Goal: Information Seeking & Learning: Learn about a topic

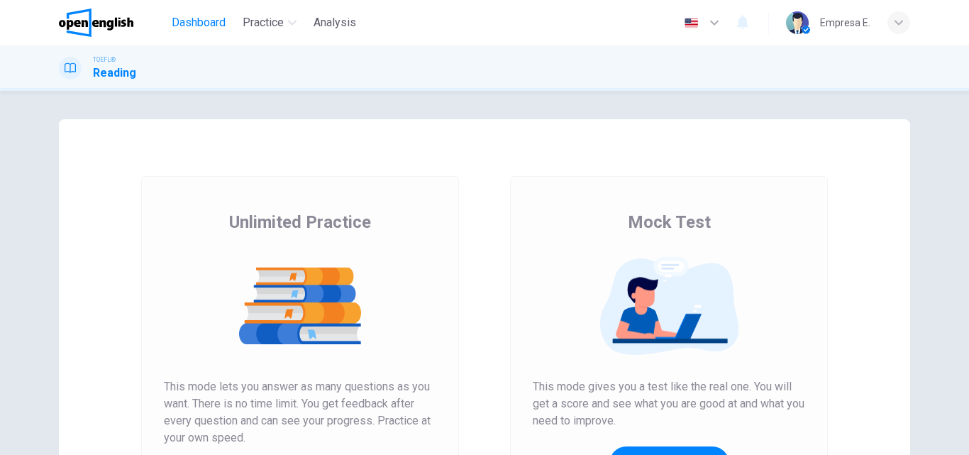
click at [197, 22] on span "Dashboard" at bounding box center [199, 22] width 54 height 17
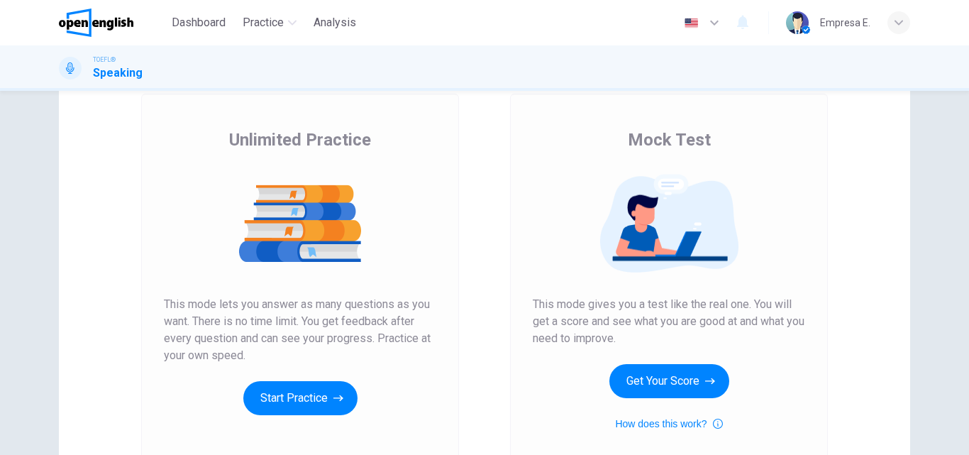
scroll to position [142, 0]
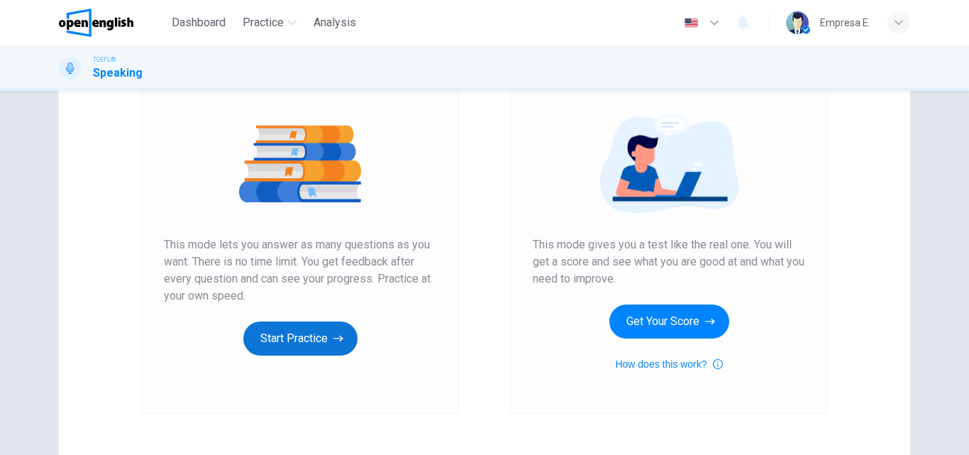
click at [285, 339] on button "Start Practice" at bounding box center [300, 338] width 114 height 34
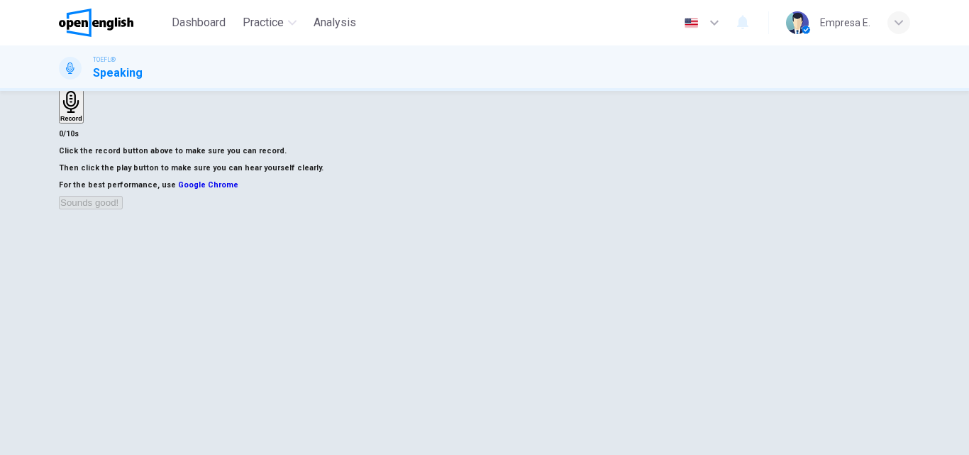
click at [79, 104] on icon "button" at bounding box center [71, 102] width 16 height 22
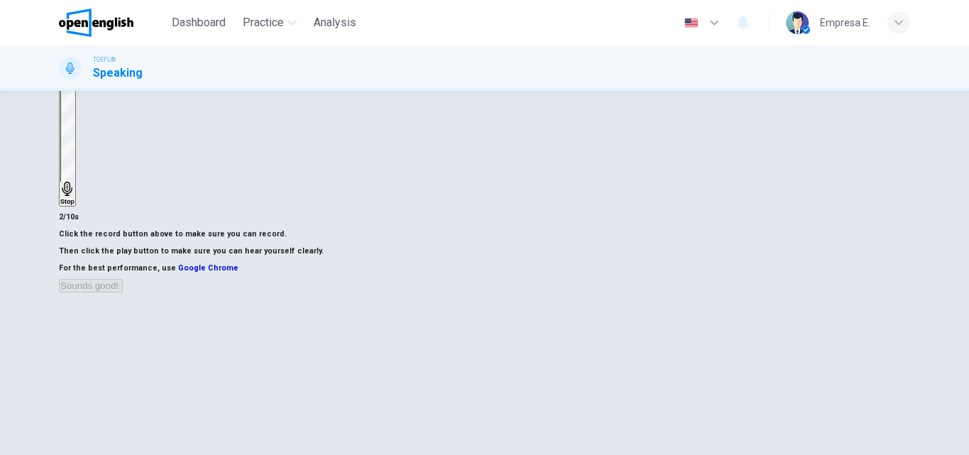
scroll to position [71, 0]
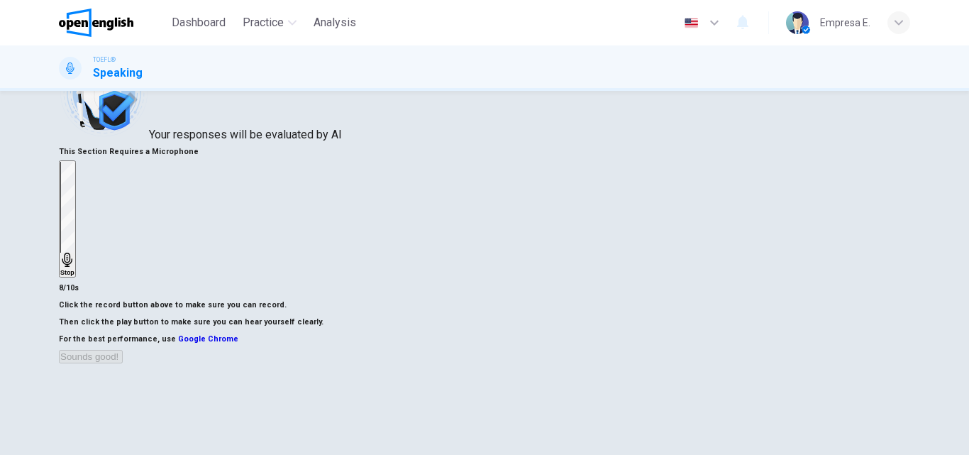
click at [75, 201] on div "Stop" at bounding box center [67, 219] width 14 height 114
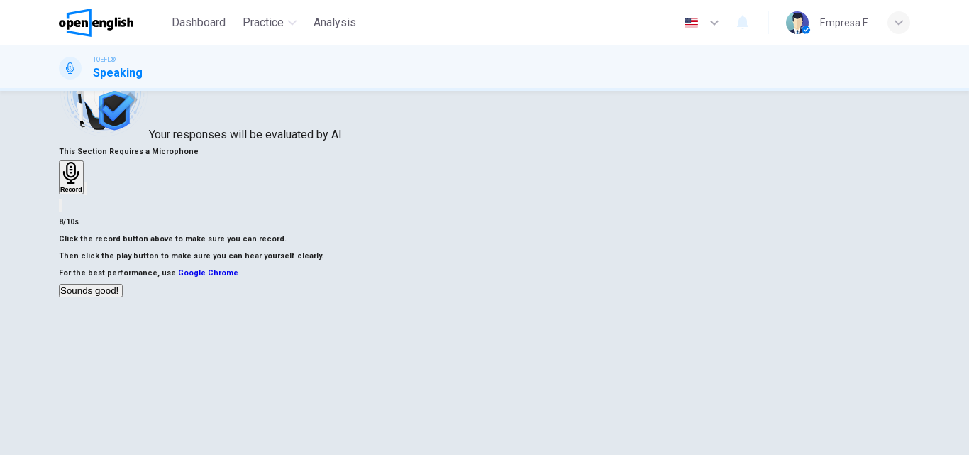
click at [85, 194] on div "button" at bounding box center [85, 188] width 0 height 11
click at [85, 192] on icon "button" at bounding box center [85, 192] width 0 height 0
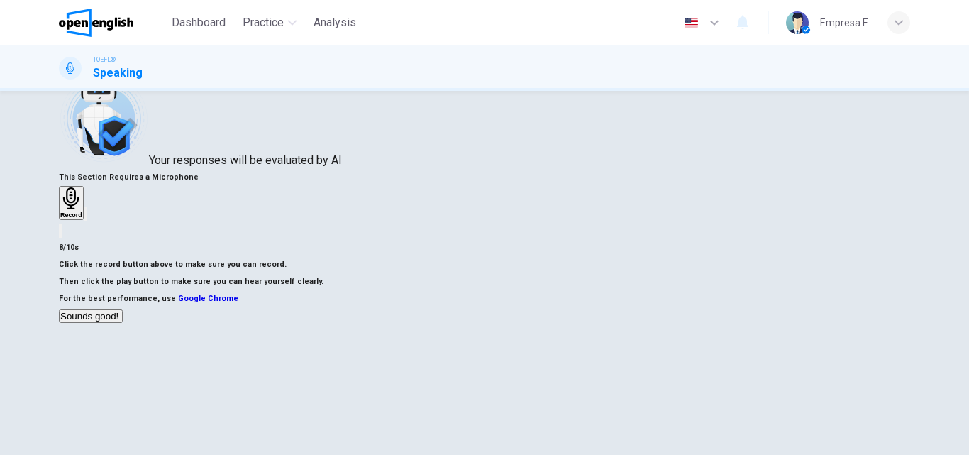
scroll to position [213, 0]
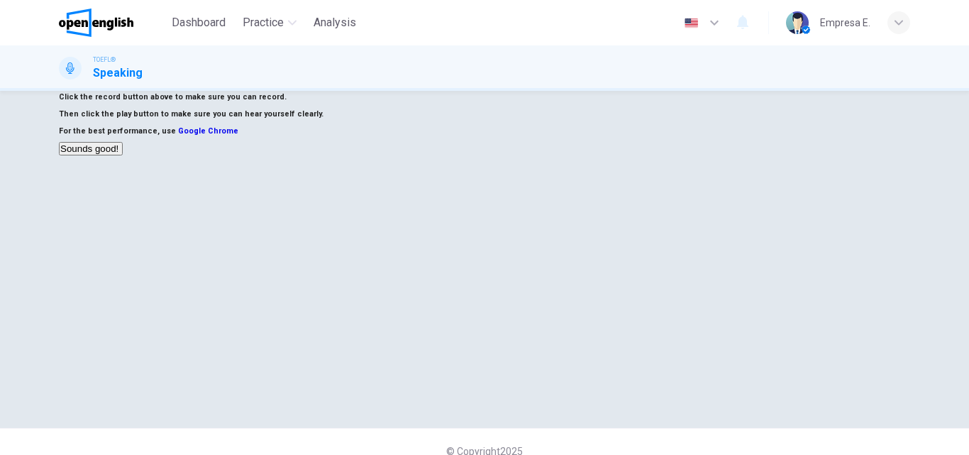
click at [123, 155] on button "Sounds good!" at bounding box center [91, 148] width 64 height 13
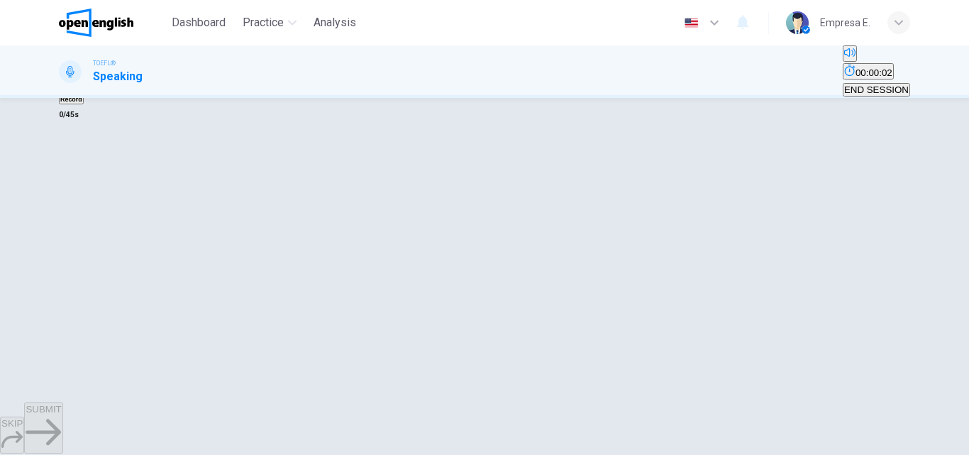
scroll to position [142, 0]
click at [106, 125] on div "00m 08s" at bounding box center [485, 89] width 852 height 72
click at [60, 65] on icon "button" at bounding box center [60, 65] width 0 height 0
type input "**"
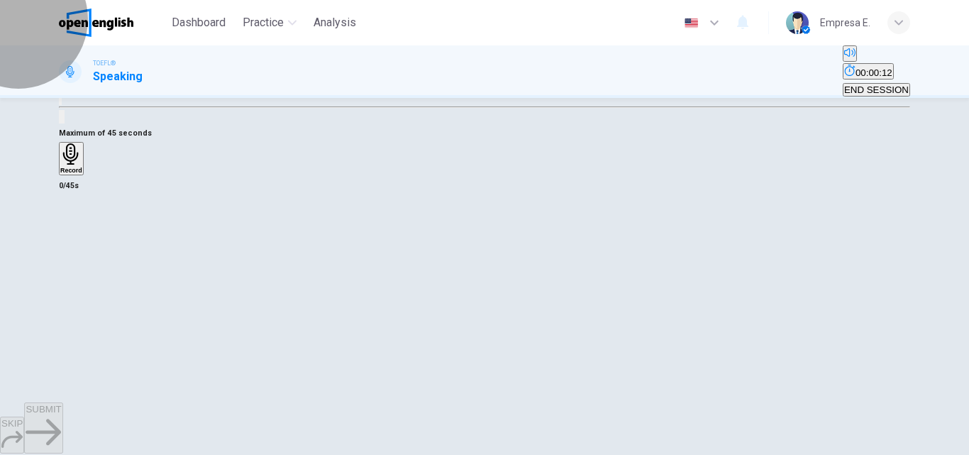
click at [844, 84] on span "END SESSION" at bounding box center [876, 89] width 65 height 11
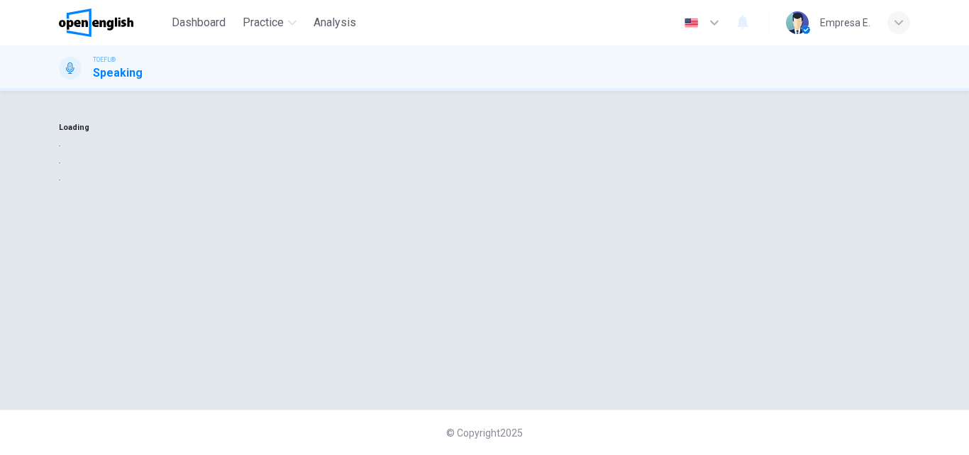
scroll to position [0, 0]
